Goal: Information Seeking & Learning: Learn about a topic

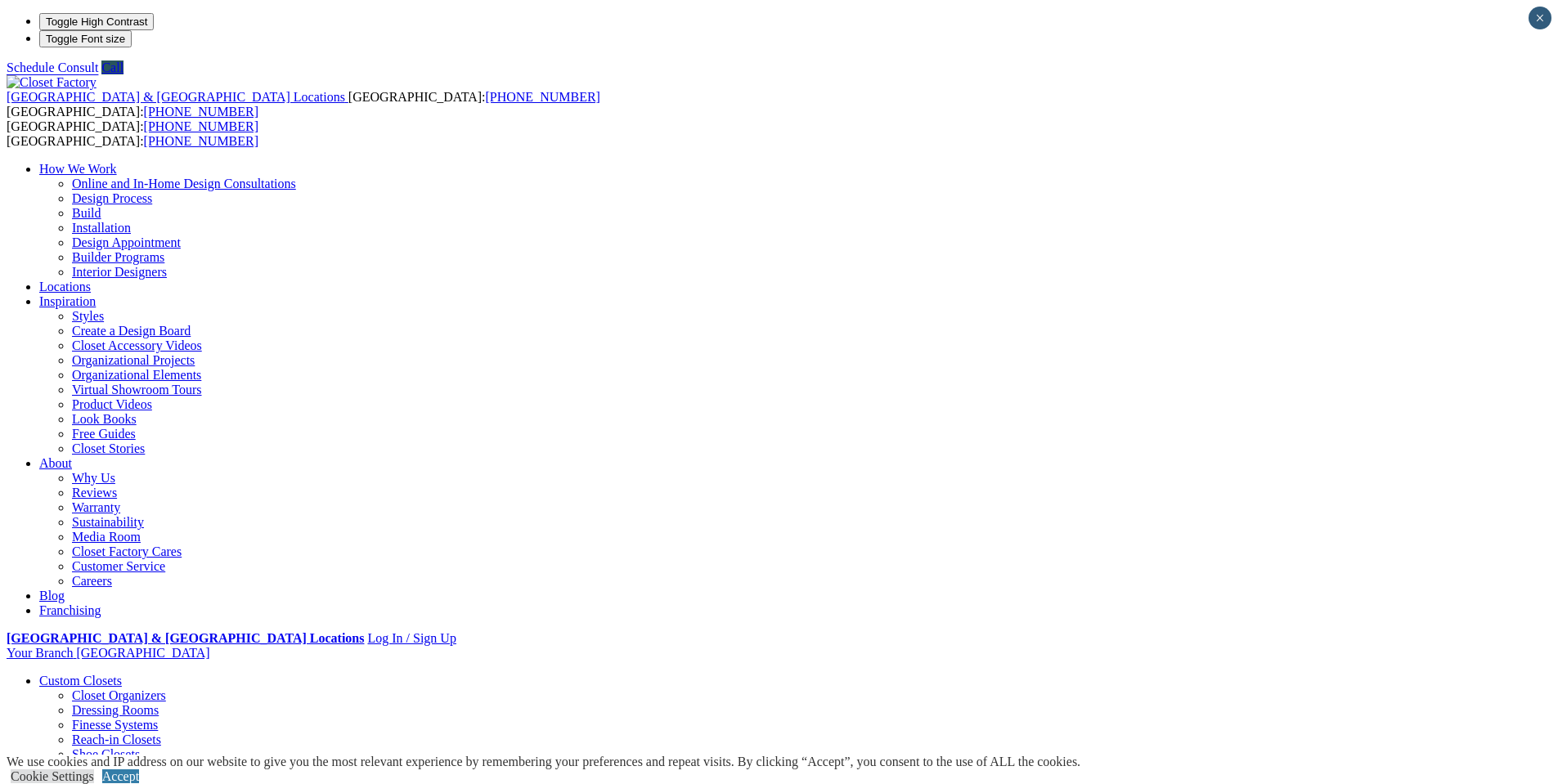
click at [155, 762] on link "Walk-in Closets" at bounding box center [113, 769] width 84 height 14
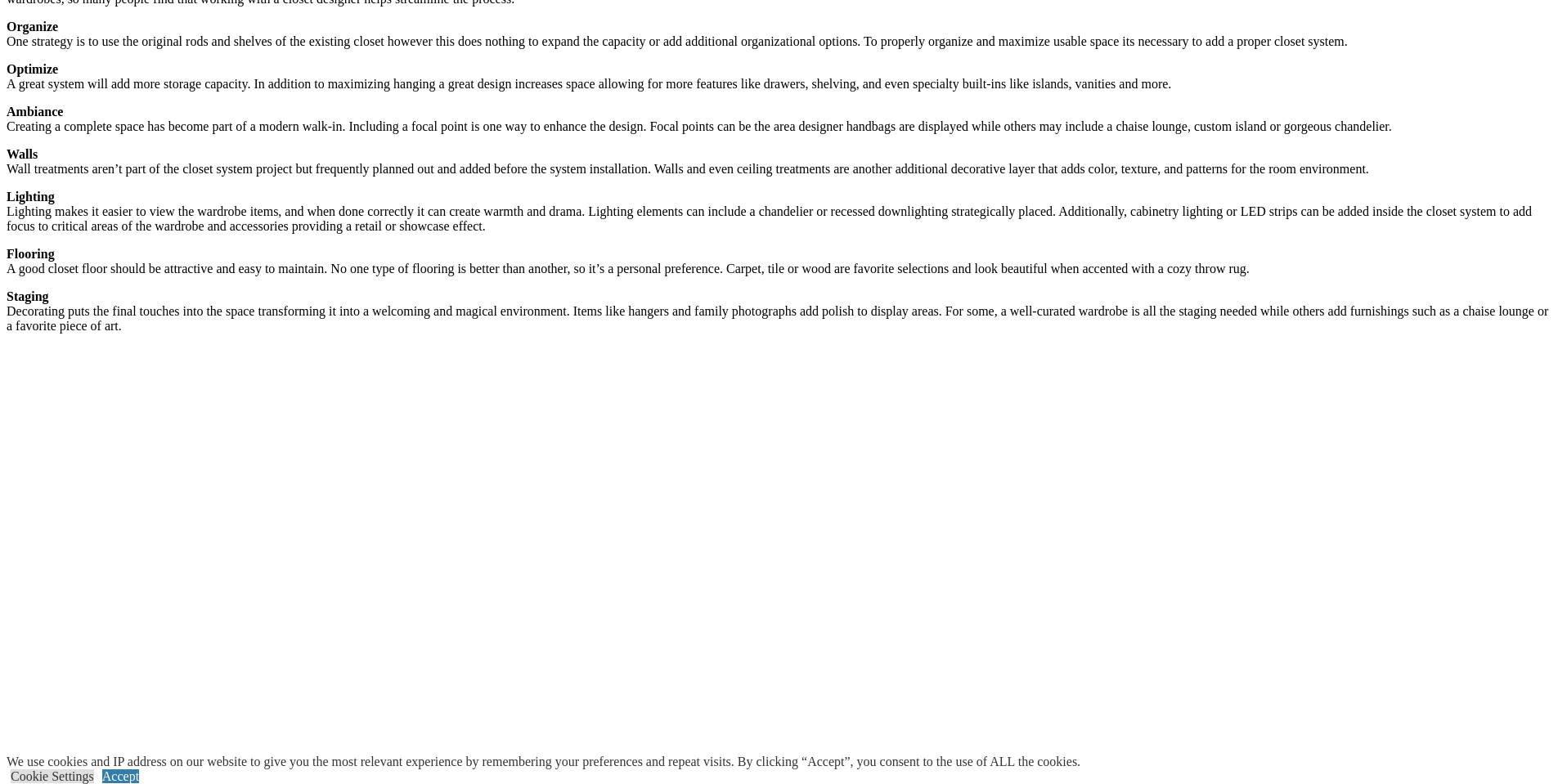
scroll to position [2943, 0]
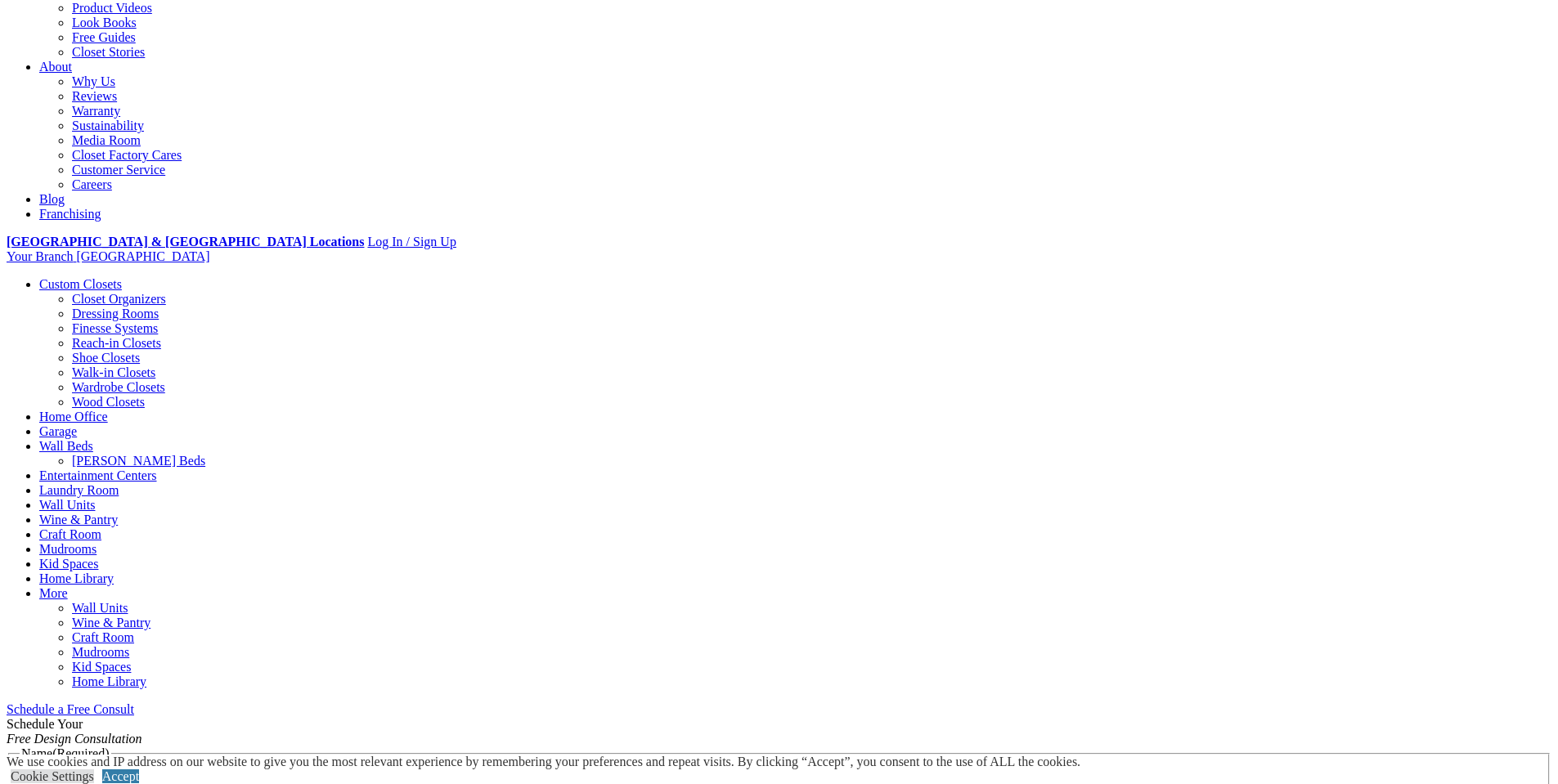
scroll to position [490, 0]
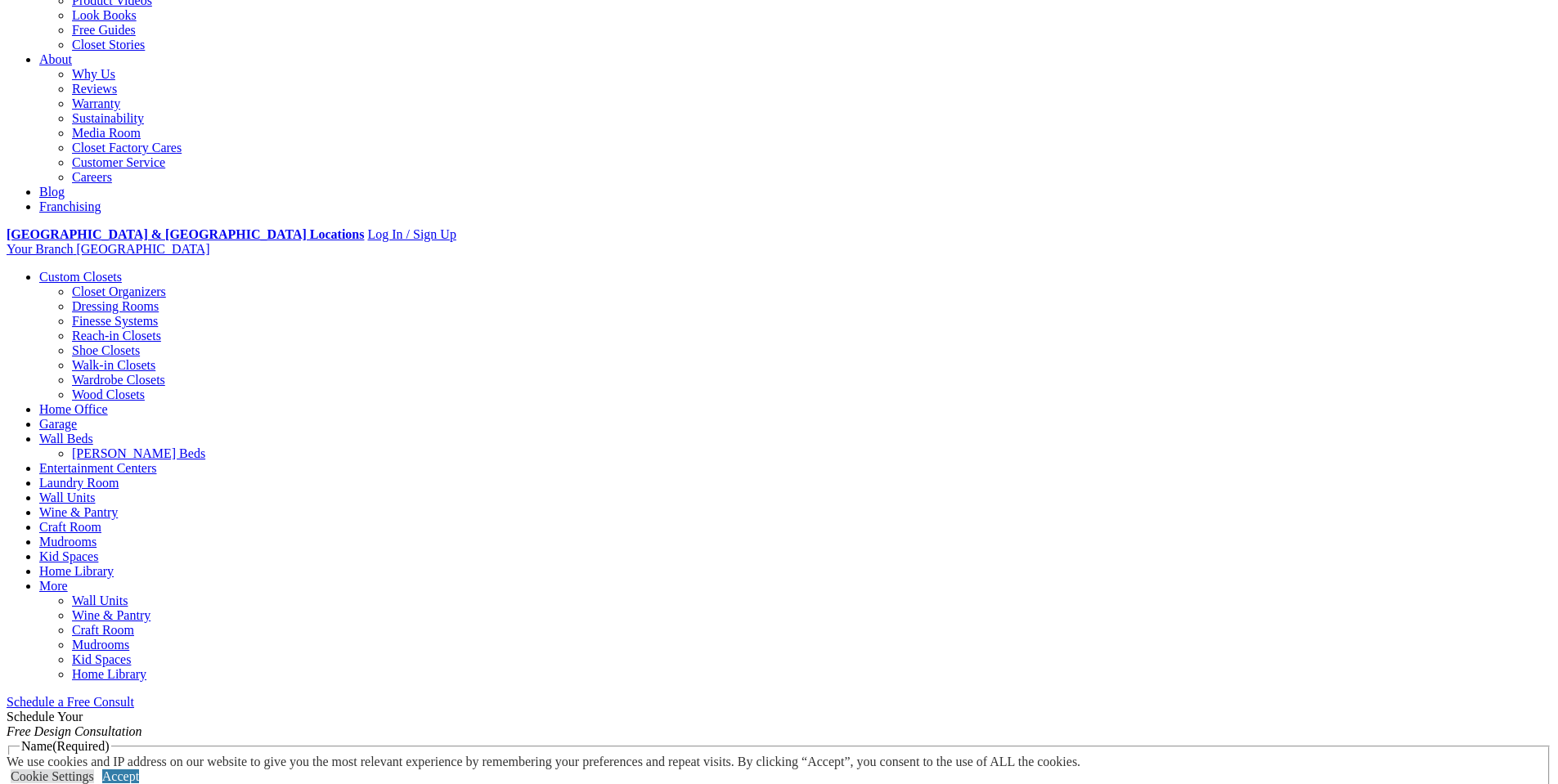
scroll to position [0, 0]
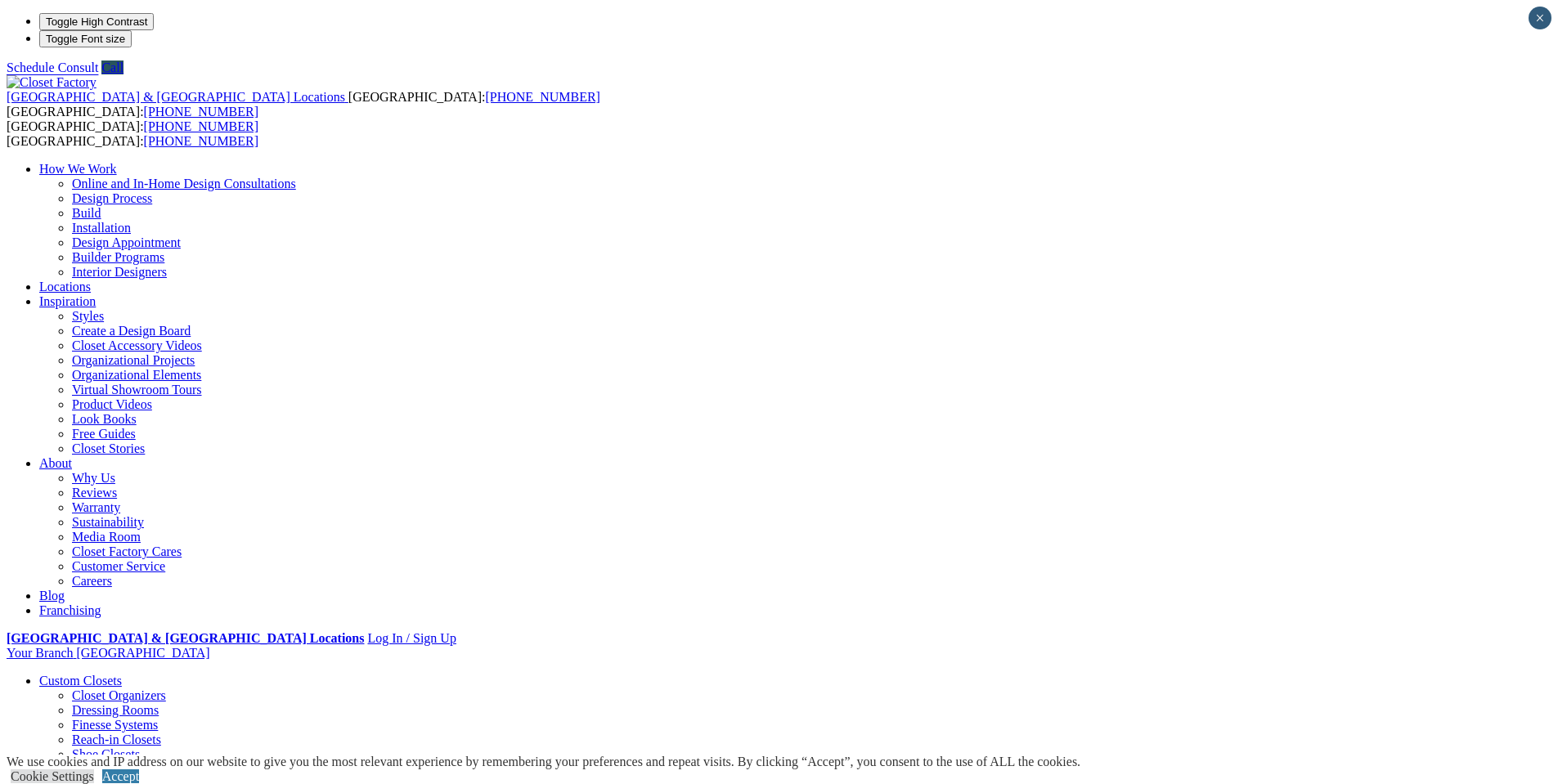
drag, startPoint x: 548, startPoint y: 475, endPoint x: 654, endPoint y: 547, distance: 128.1
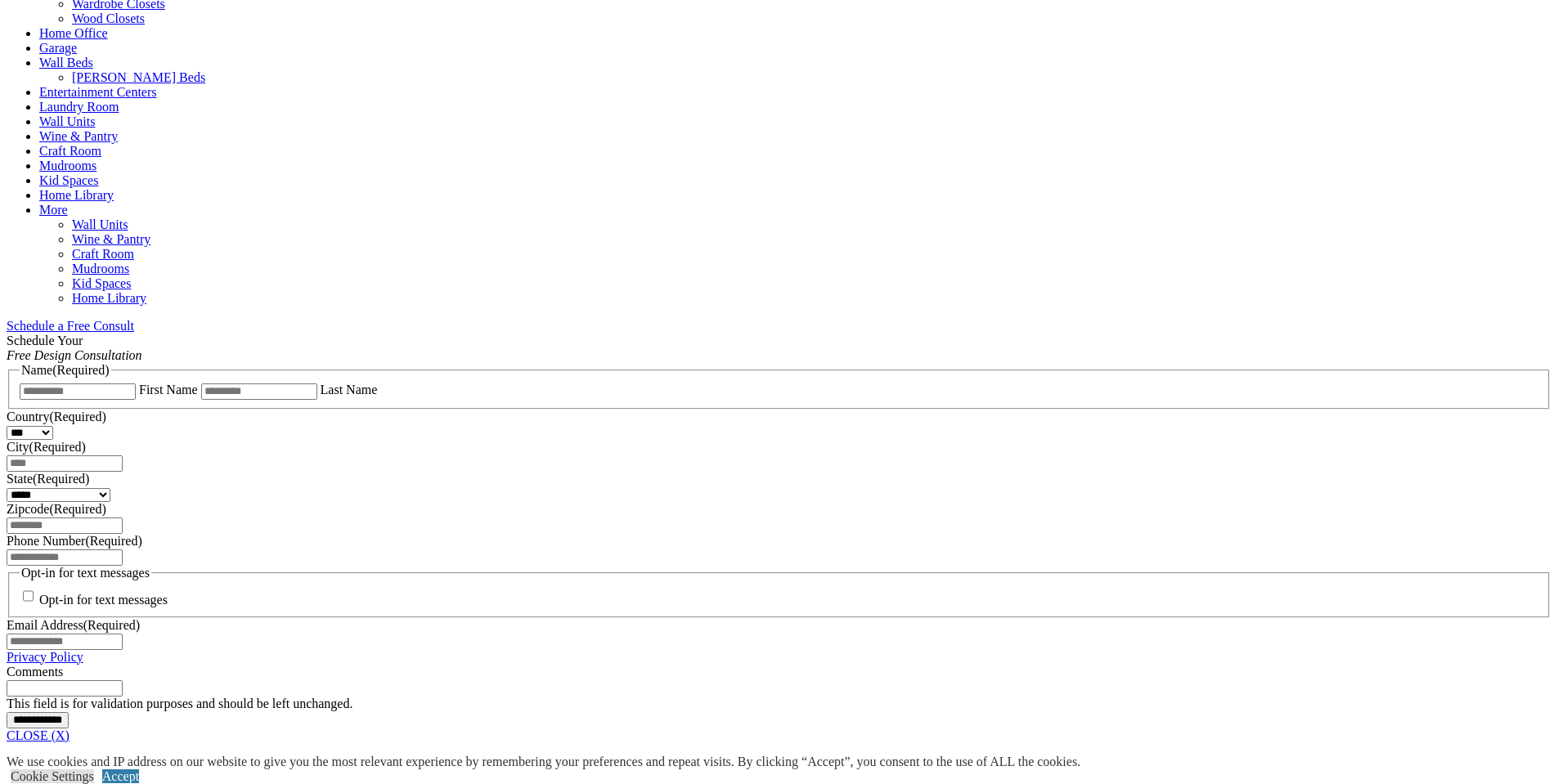
scroll to position [817, 0]
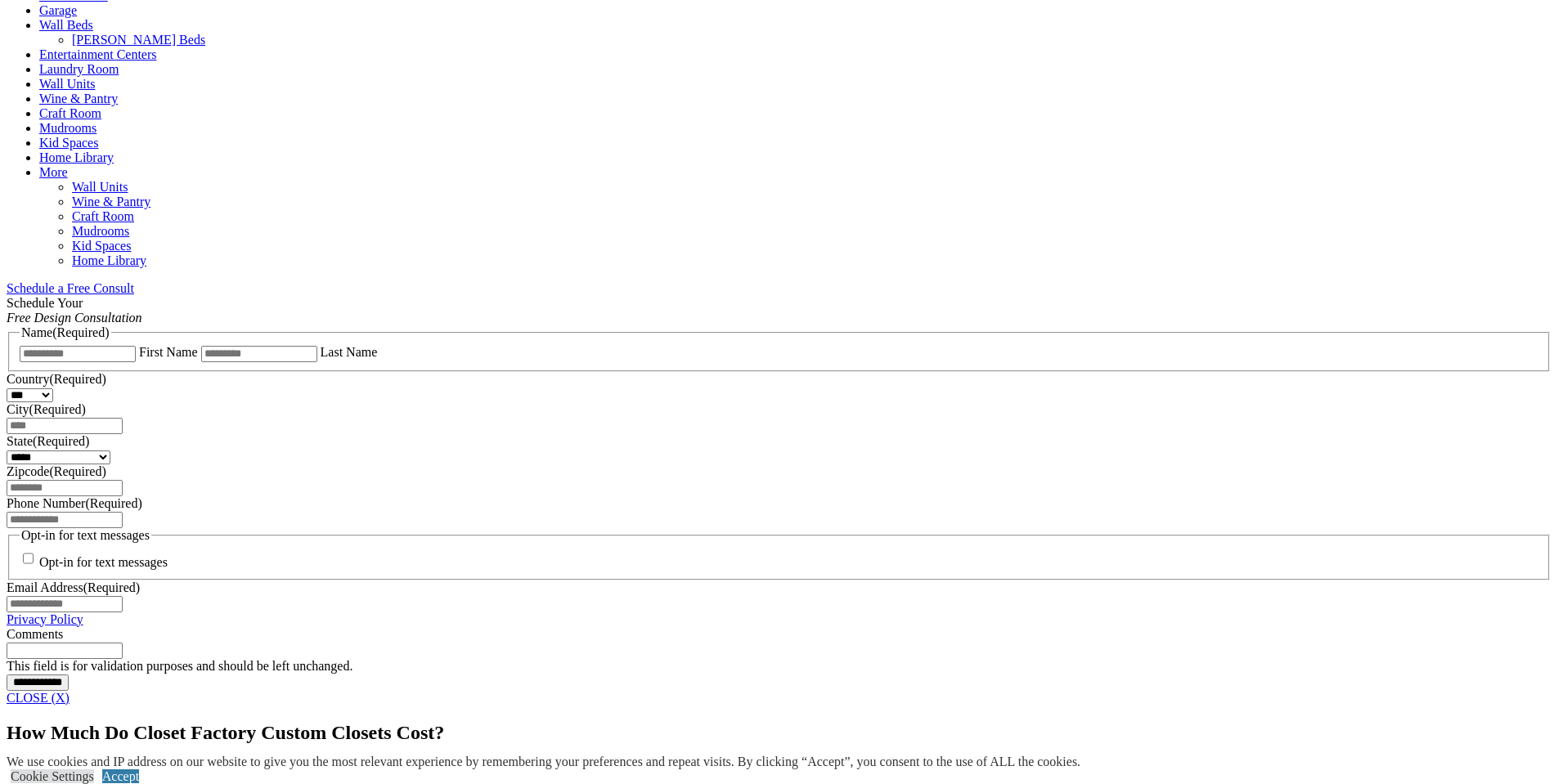
click at [70, 691] on link "CLOSE (X)" at bounding box center [38, 698] width 63 height 14
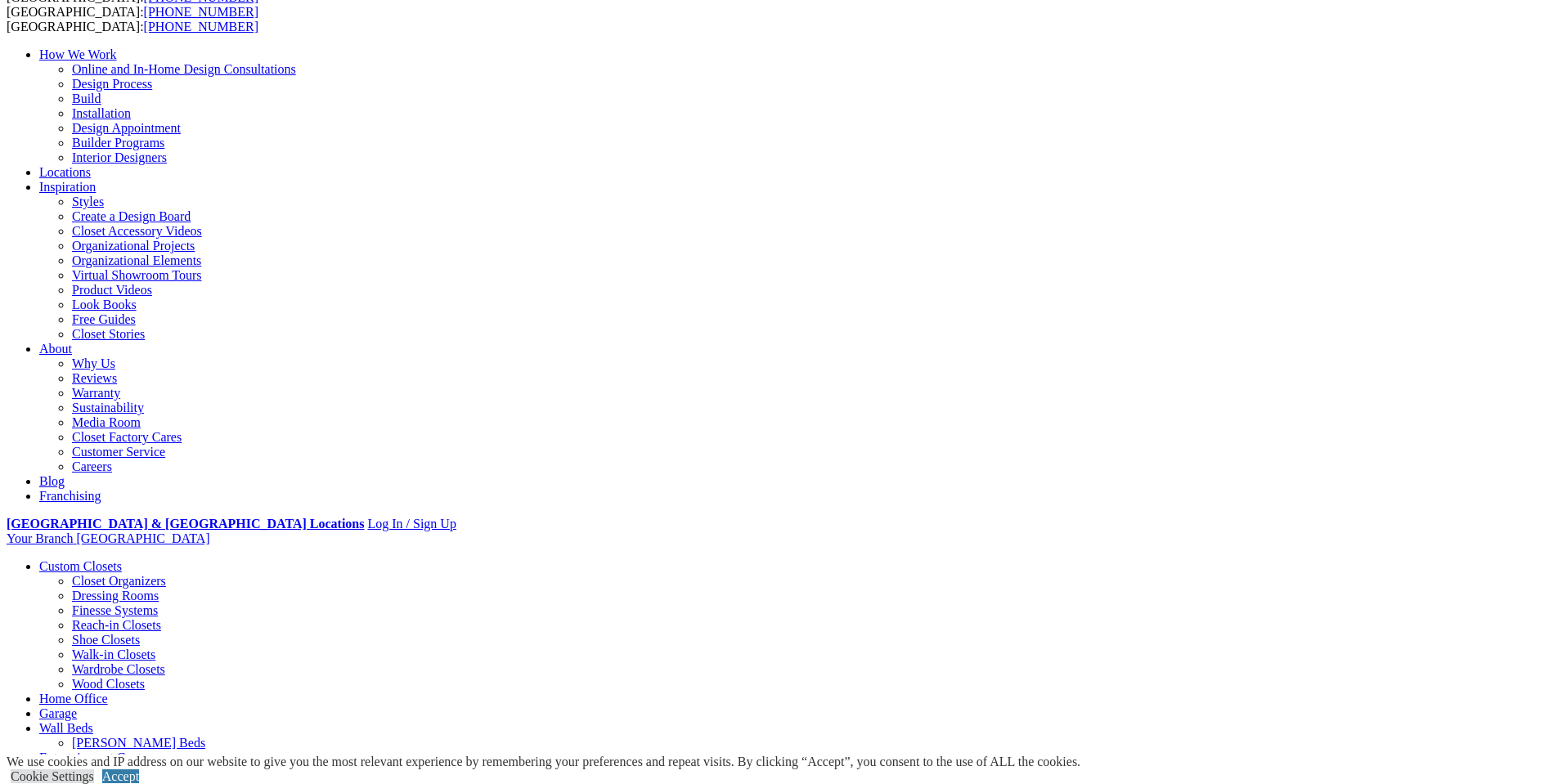
scroll to position [0, 0]
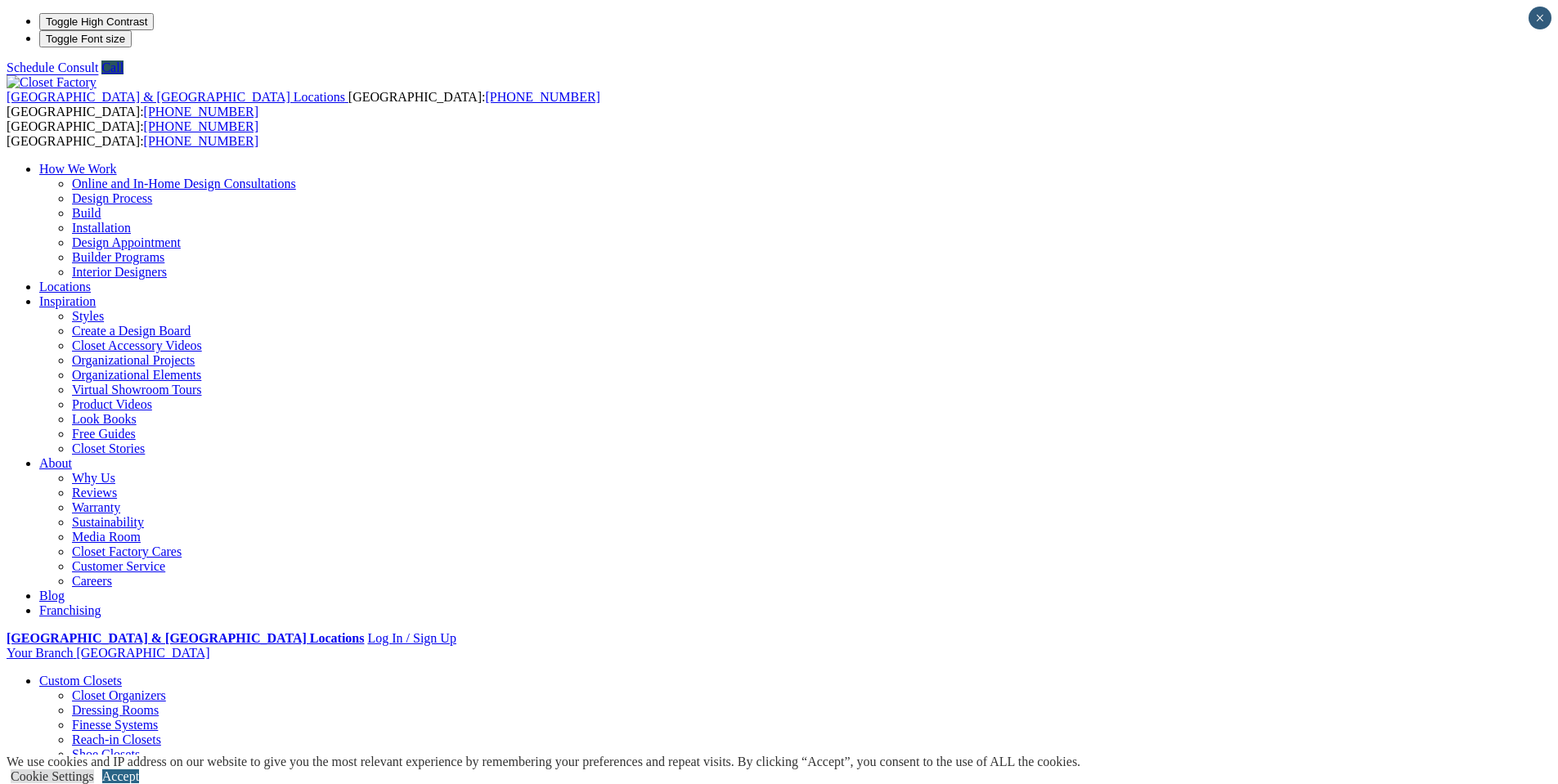
click at [139, 769] on link "Accept" at bounding box center [120, 776] width 36 height 14
